Goal: Task Accomplishment & Management: Use online tool/utility

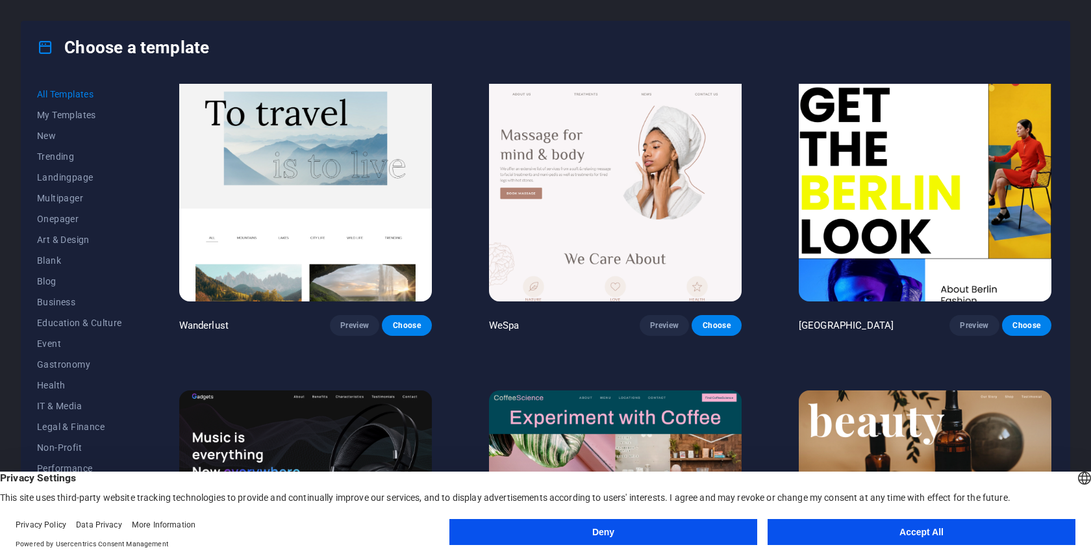
scroll to position [4198, 0]
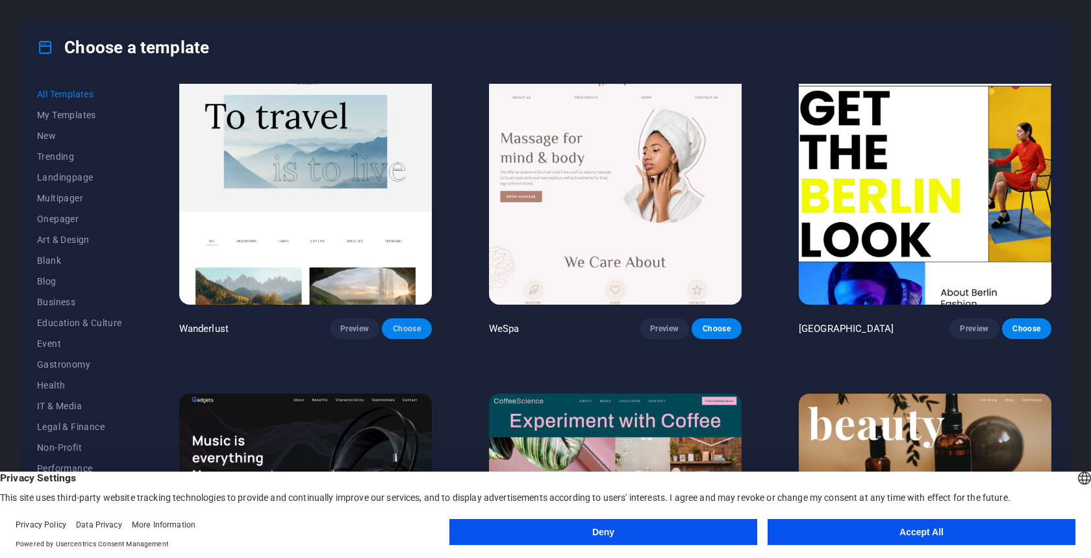
click at [397, 323] on span "Choose" at bounding box center [406, 328] width 29 height 10
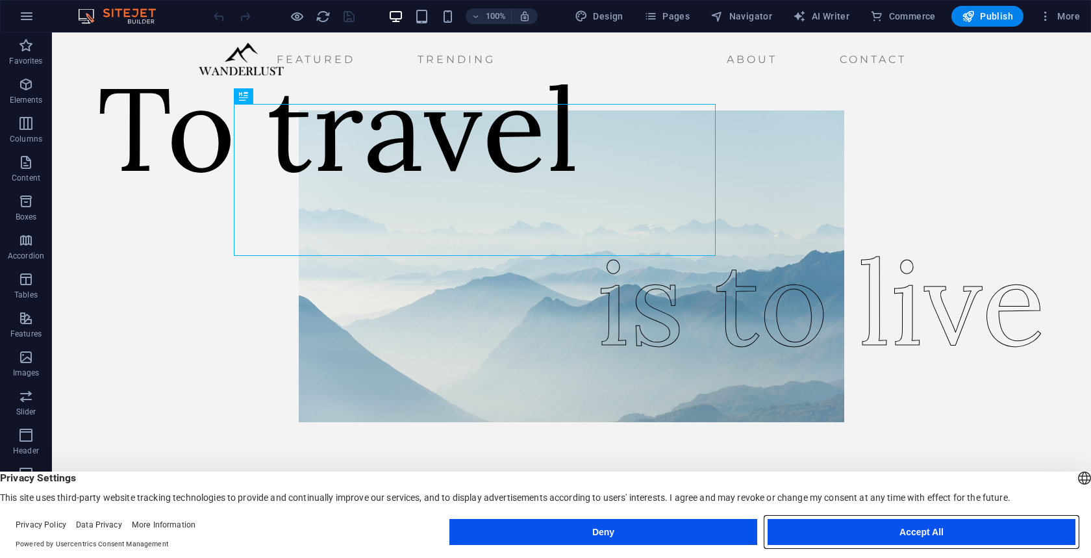
click at [831, 531] on button "Accept All" at bounding box center [922, 532] width 308 height 26
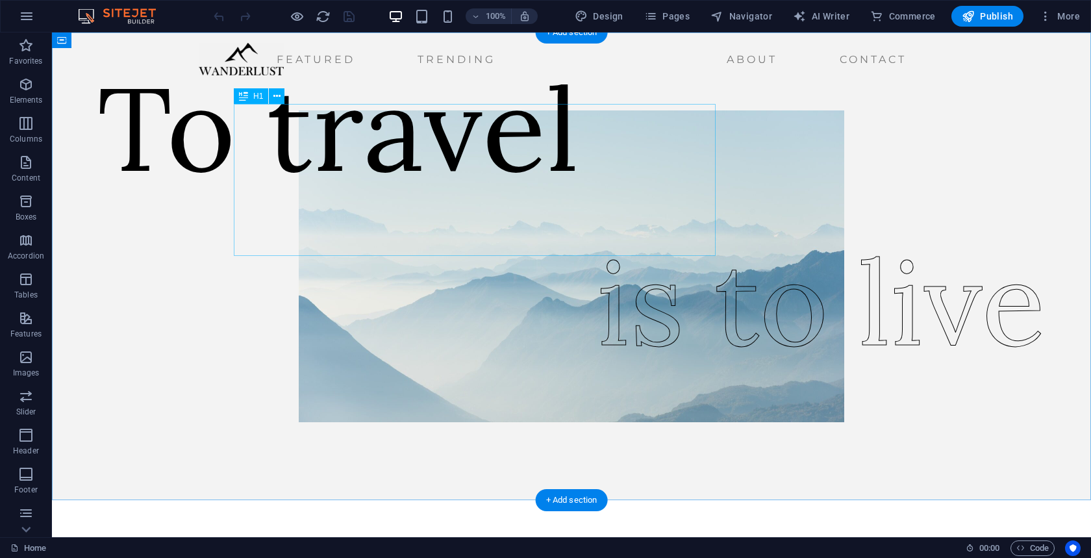
click at [431, 170] on div "To travel" at bounding box center [338, 128] width 482 height 152
click at [363, 181] on div "To travel" at bounding box center [338, 128] width 482 height 152
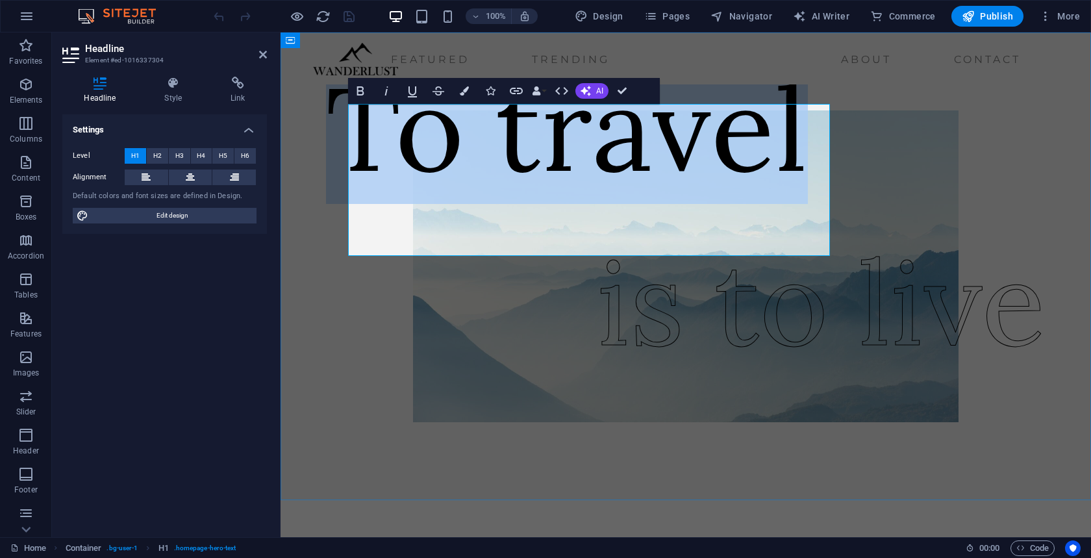
click at [559, 184] on h1 "To travel" at bounding box center [567, 128] width 482 height 152
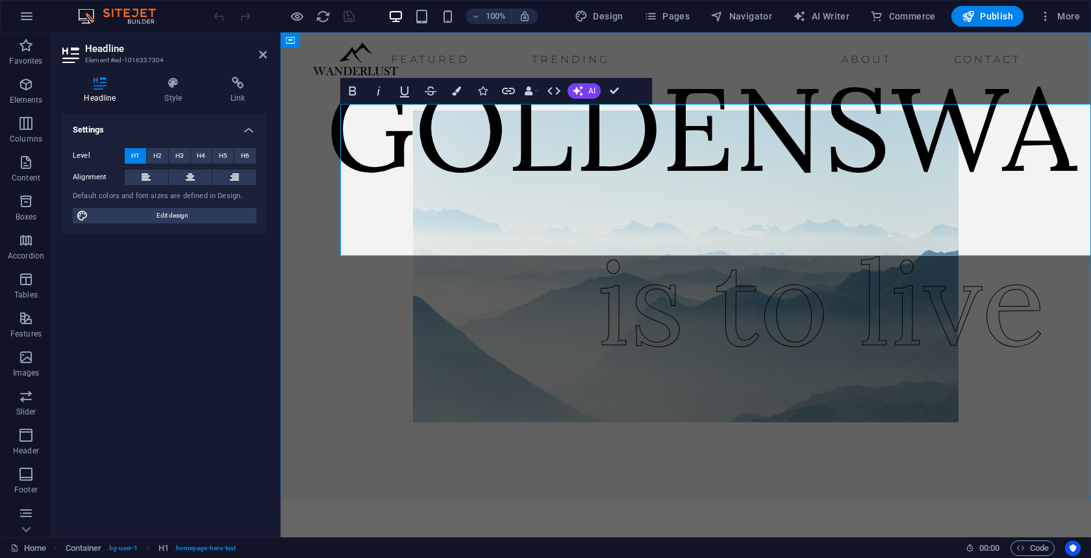
scroll to position [0, 97]
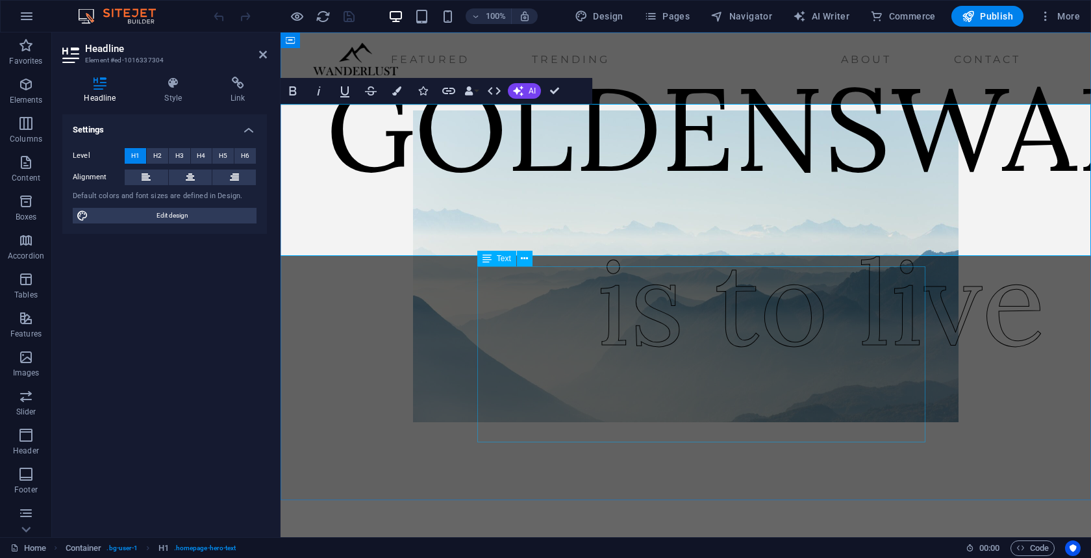
click at [661, 348] on div "is to live" at bounding box center [821, 302] width 449 height 177
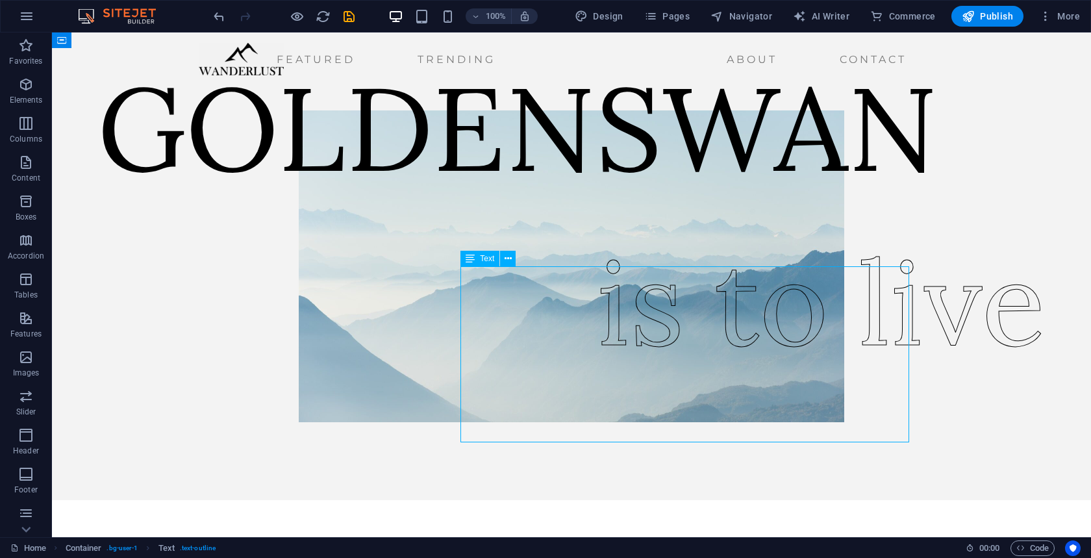
scroll to position [0, 0]
click at [661, 348] on div "is to live" at bounding box center [821, 302] width 449 height 177
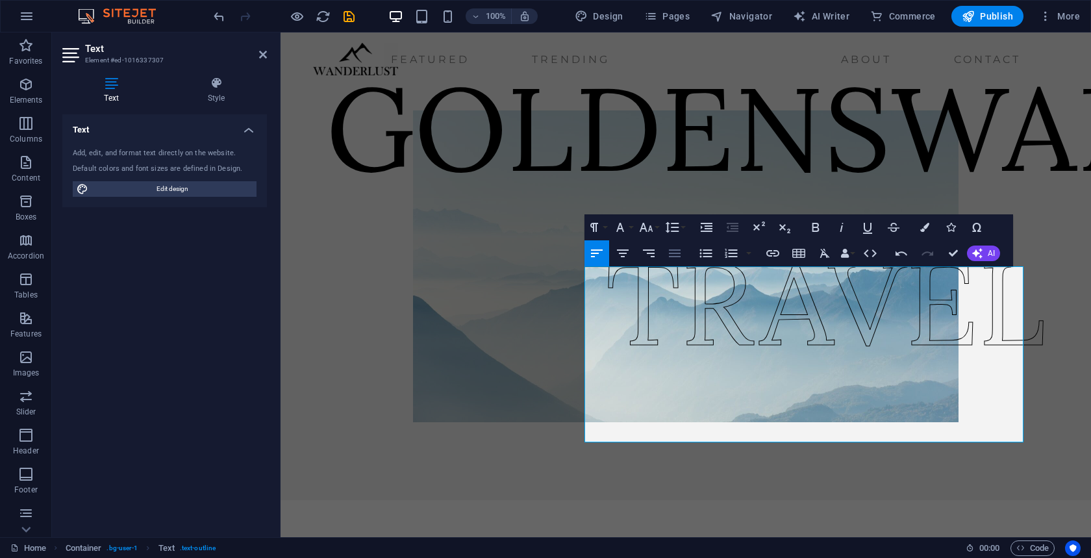
click at [669, 259] on icon "button" at bounding box center [675, 254] width 16 height 16
drag, startPoint x: 800, startPoint y: 221, endPoint x: 731, endPoint y: 223, distance: 69.5
click at [731, 223] on div "Paragraph Format Normal Heading 1 Heading 2 Heading 3 Heading 4 Heading 5 Headi…" at bounding box center [799, 240] width 429 height 52
click at [518, 324] on figure at bounding box center [685, 266] width 735 height 312
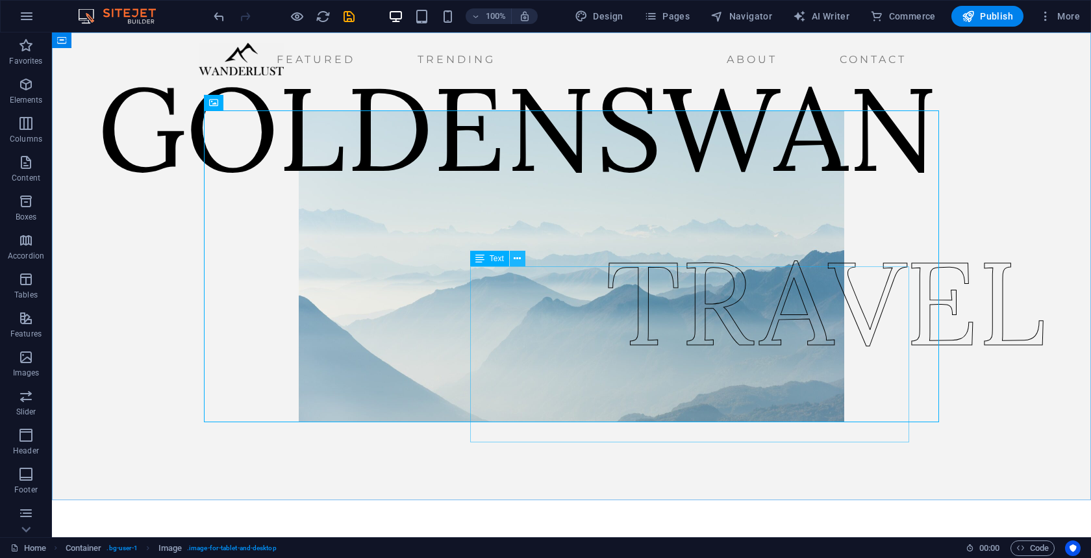
click at [516, 261] on icon at bounding box center [517, 259] width 7 height 14
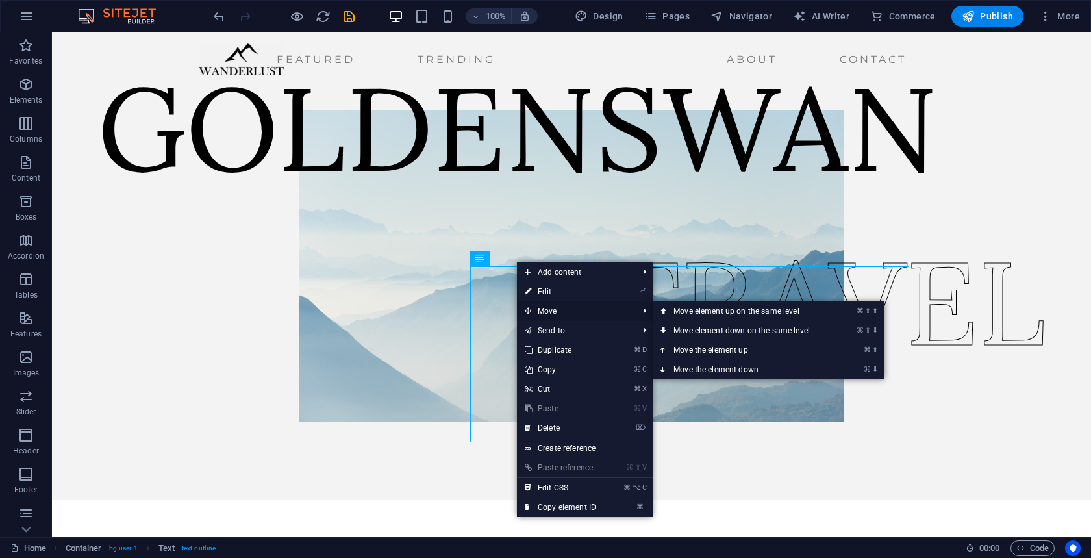
click at [548, 310] on span "Move" at bounding box center [575, 310] width 116 height 19
click at [694, 312] on link "⌘ ⇧ ⬆ Move element up on the same level" at bounding box center [744, 310] width 183 height 19
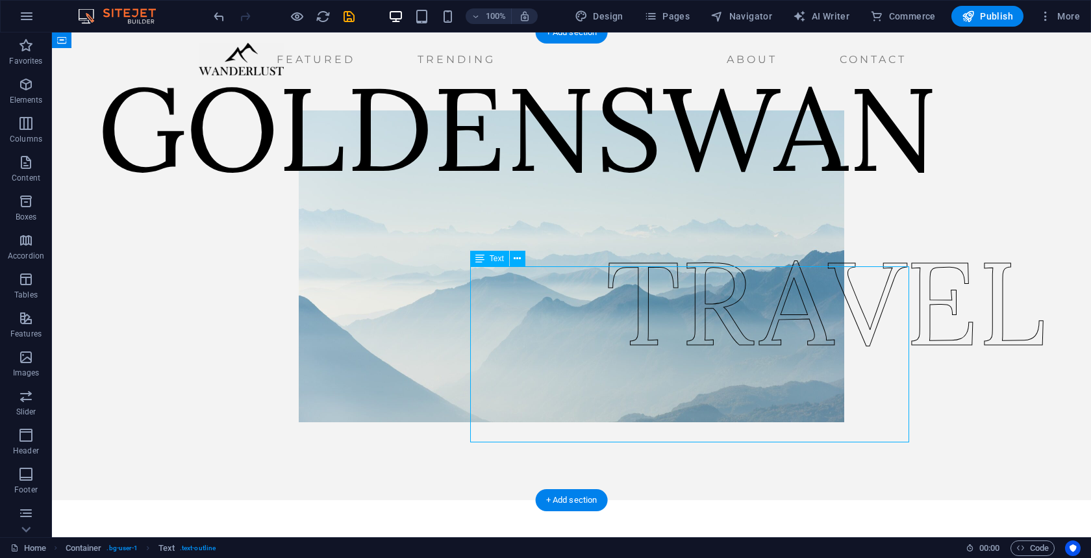
drag, startPoint x: 693, startPoint y: 312, endPoint x: 510, endPoint y: 307, distance: 182.6
click at [606, 307] on div "TRAVEL" at bounding box center [826, 302] width 440 height 177
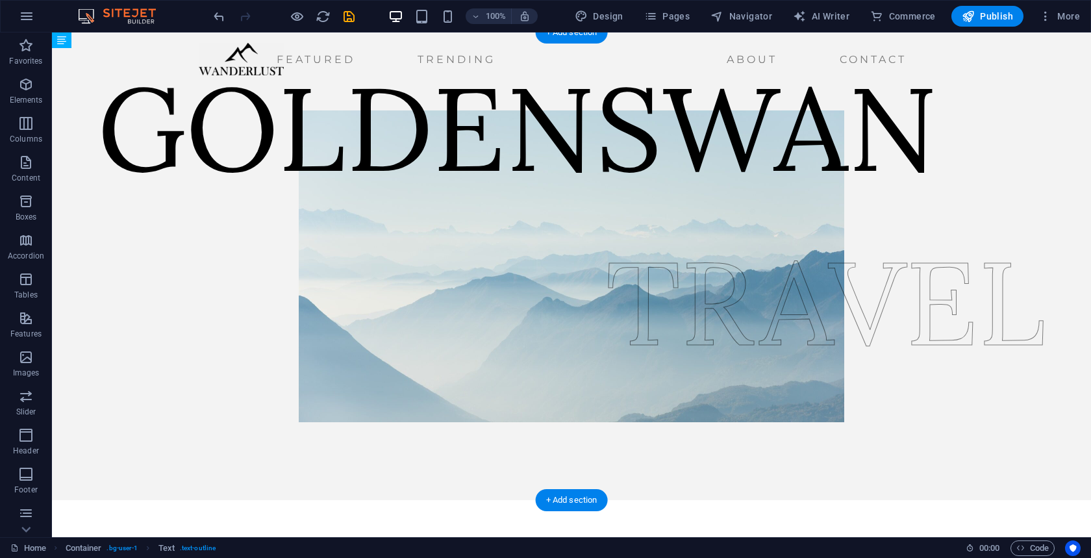
drag, startPoint x: 501, startPoint y: 305, endPoint x: 379, endPoint y: 313, distance: 122.4
drag, startPoint x: 559, startPoint y: 354, endPoint x: 369, endPoint y: 353, distance: 189.7
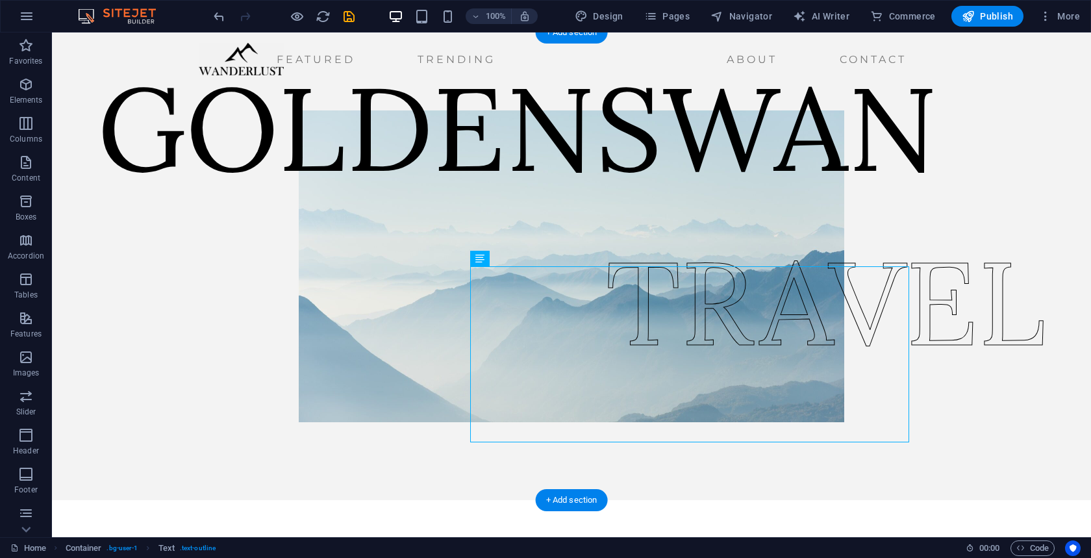
click at [414, 353] on figure at bounding box center [571, 266] width 735 height 312
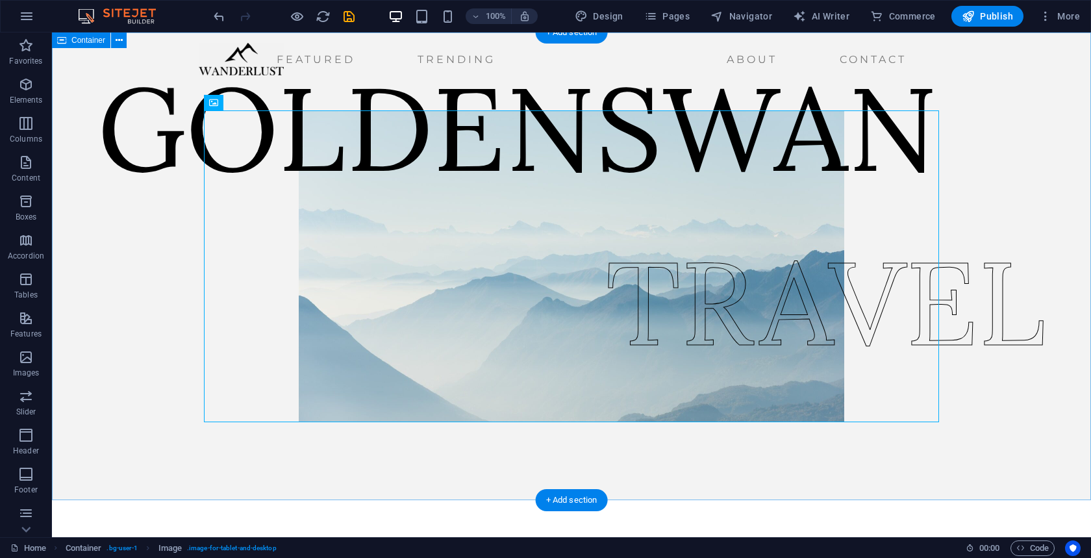
click at [996, 337] on div "TRAVEL GOLDENSWAN" at bounding box center [571, 266] width 1039 height 468
